Goal: Transaction & Acquisition: Purchase product/service

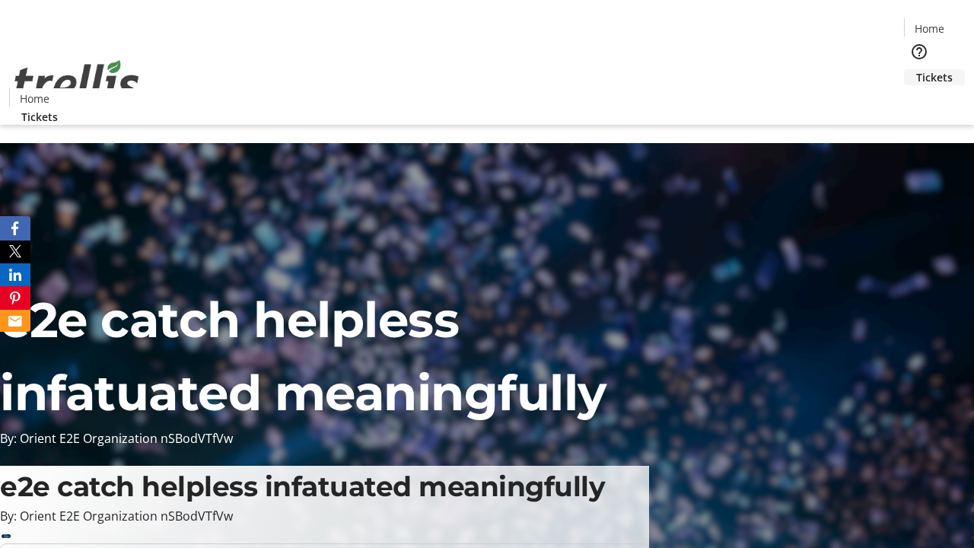
click at [916, 69] on span "Tickets" at bounding box center [934, 77] width 37 height 16
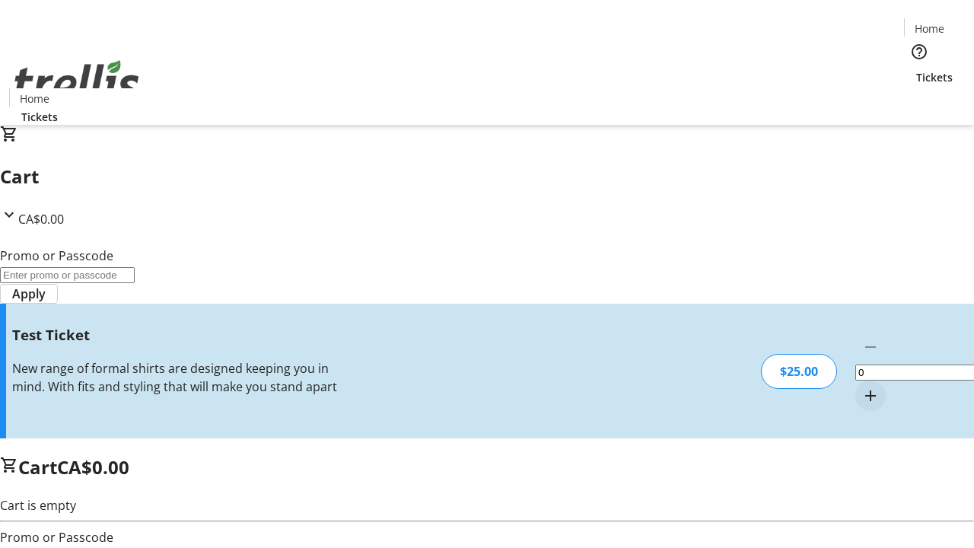
click at [861, 387] on mat-icon "Increment by one" at bounding box center [870, 396] width 18 height 18
type input "1"
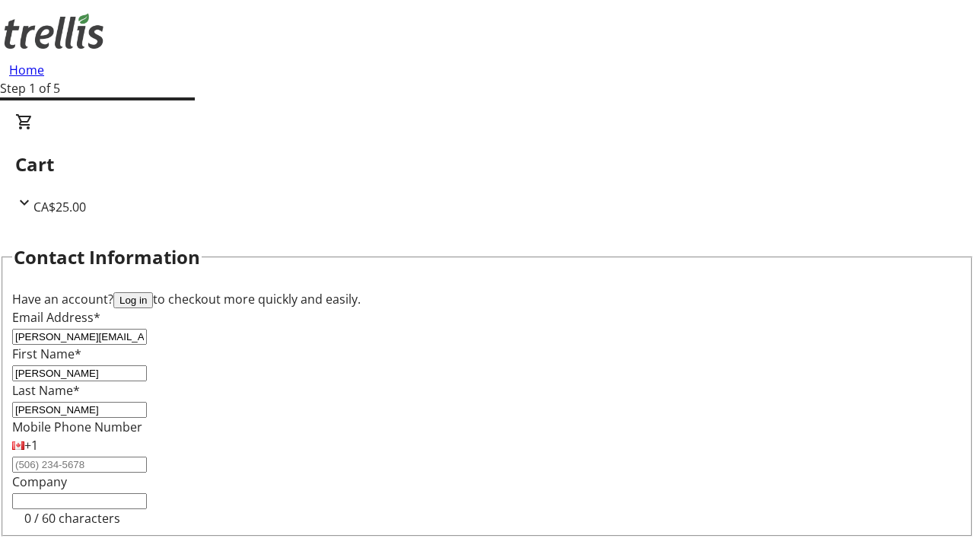
type input "[PERSON_NAME]"
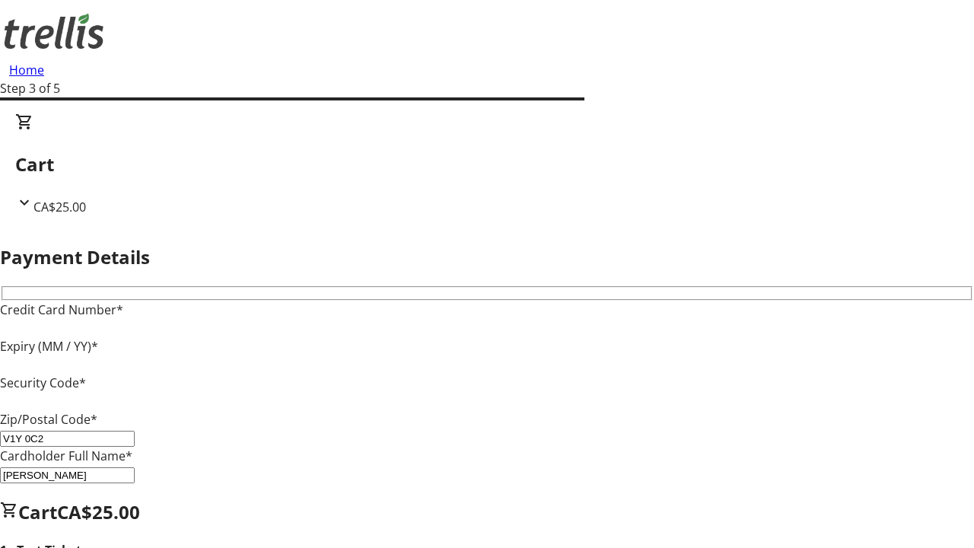
type input "V1Y 0C2"
